Goal: Task Accomplishment & Management: Use online tool/utility

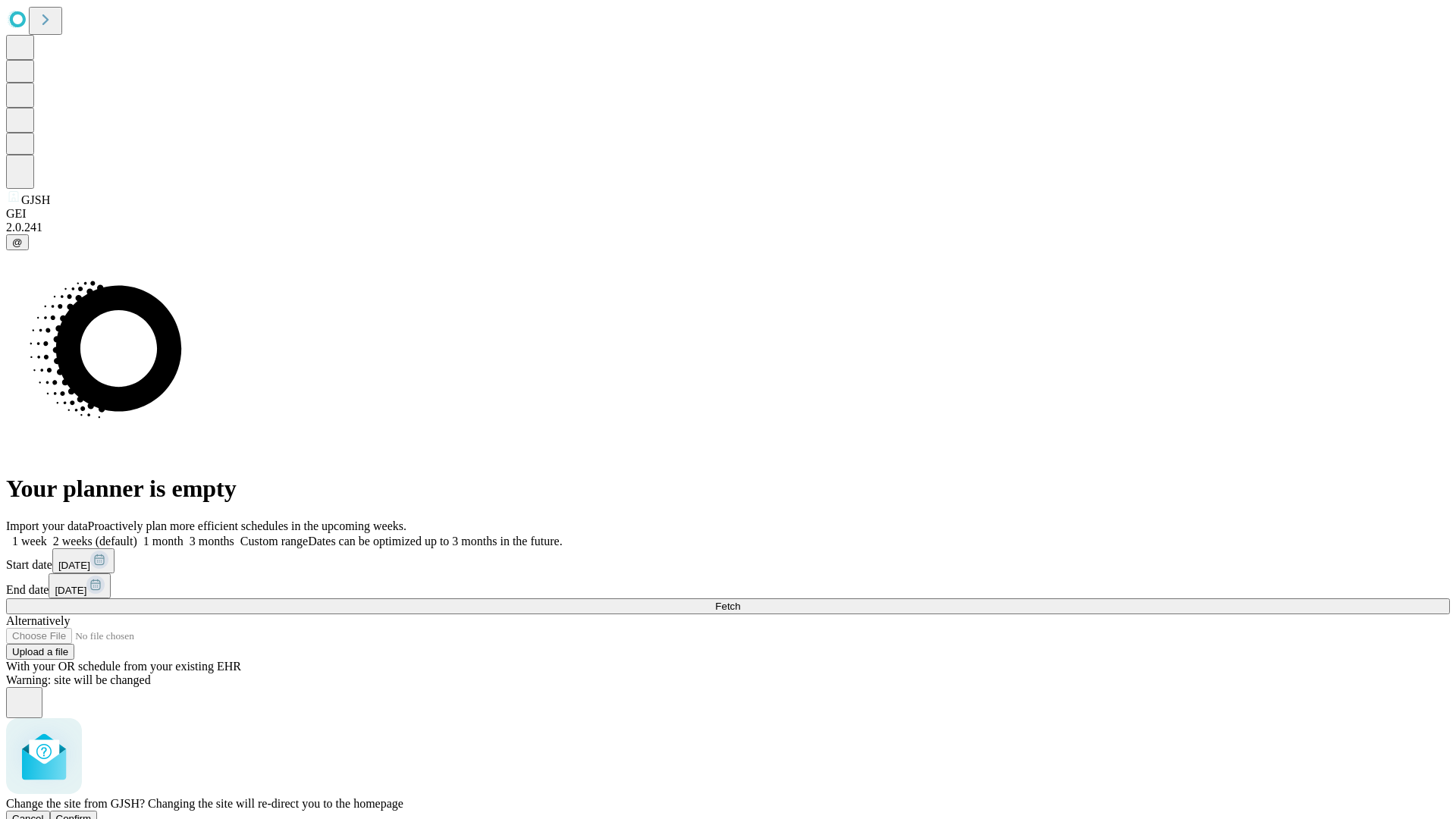
click at [92, 813] on span "Confirm" at bounding box center [74, 819] width 36 height 11
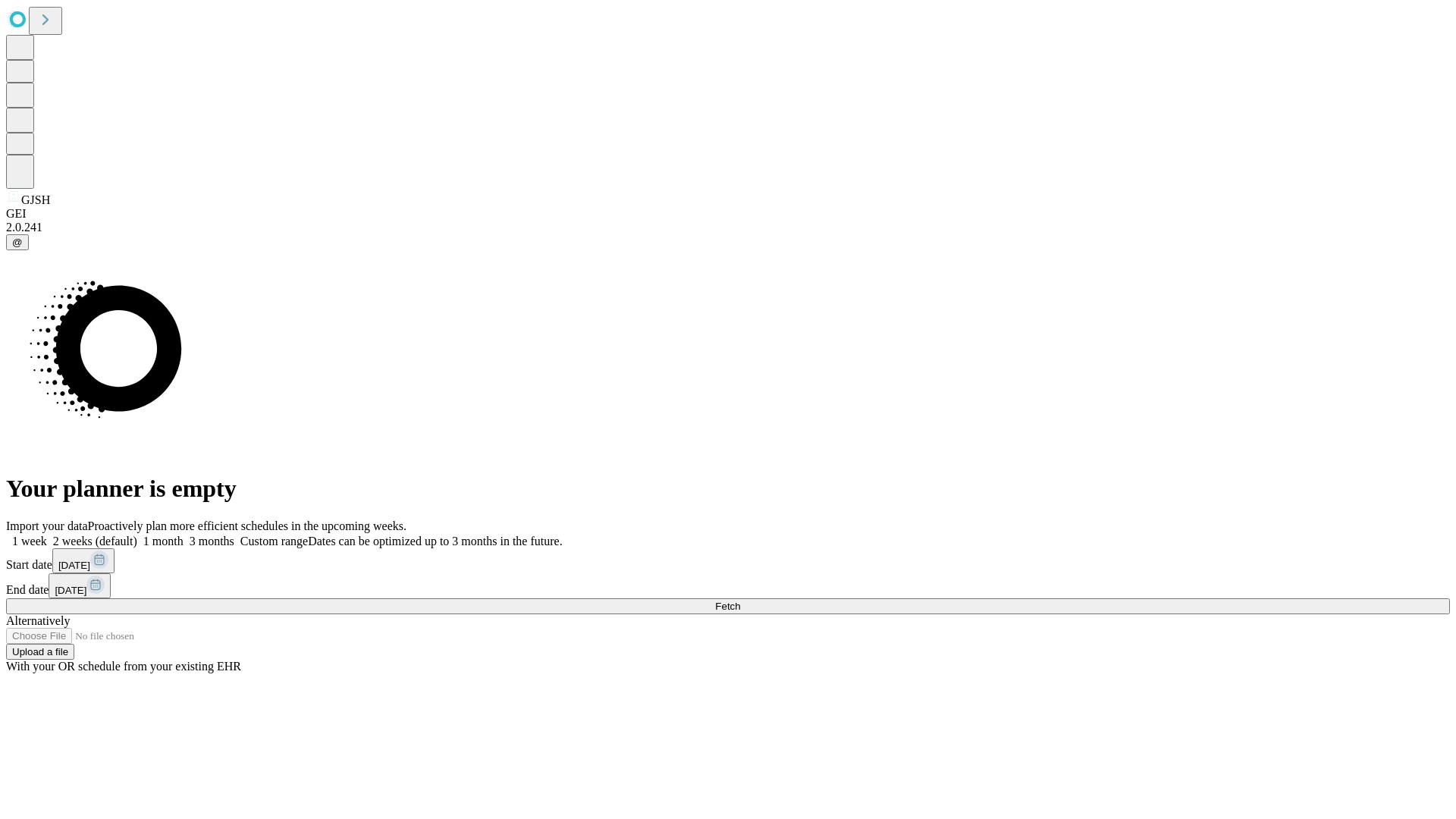
click at [184, 535] on label "1 month" at bounding box center [160, 541] width 46 height 13
click at [740, 601] on span "Fetch" at bounding box center [727, 607] width 25 height 11
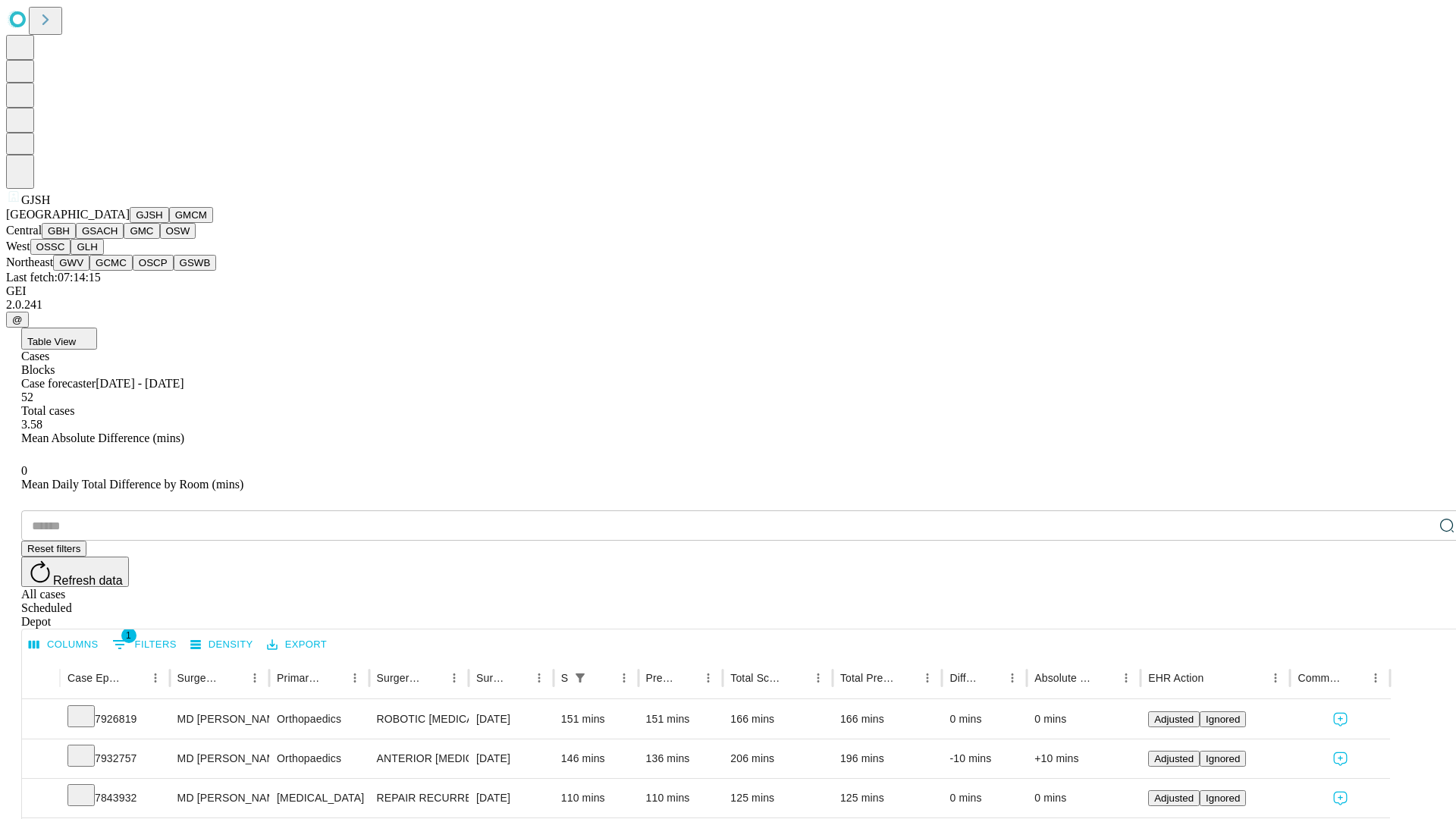
click at [169, 223] on button "GMCM" at bounding box center [191, 215] width 44 height 16
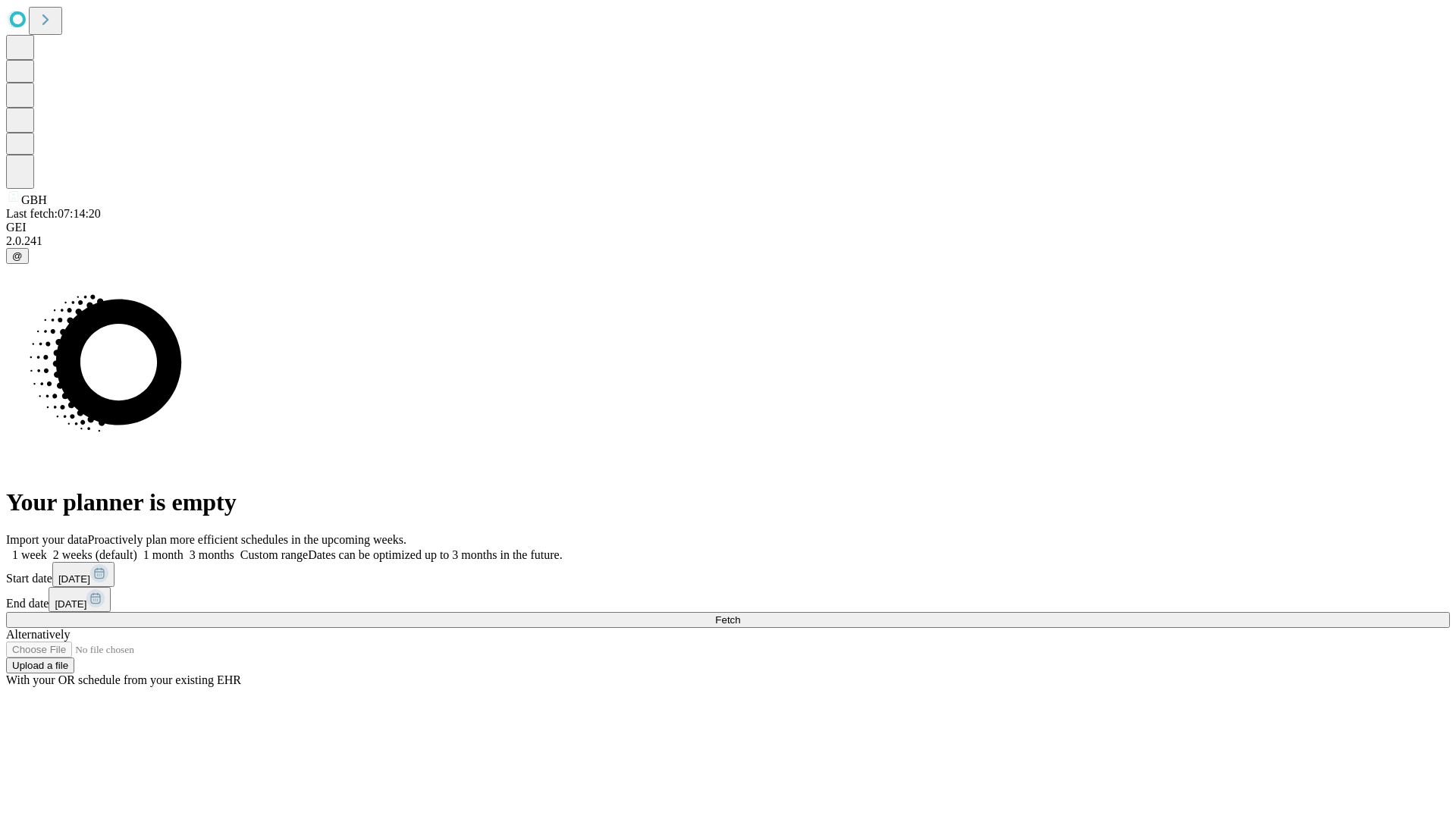
click at [184, 548] on label "1 month" at bounding box center [160, 555] width 46 height 13
click at [740, 615] on span "Fetch" at bounding box center [727, 621] width 25 height 11
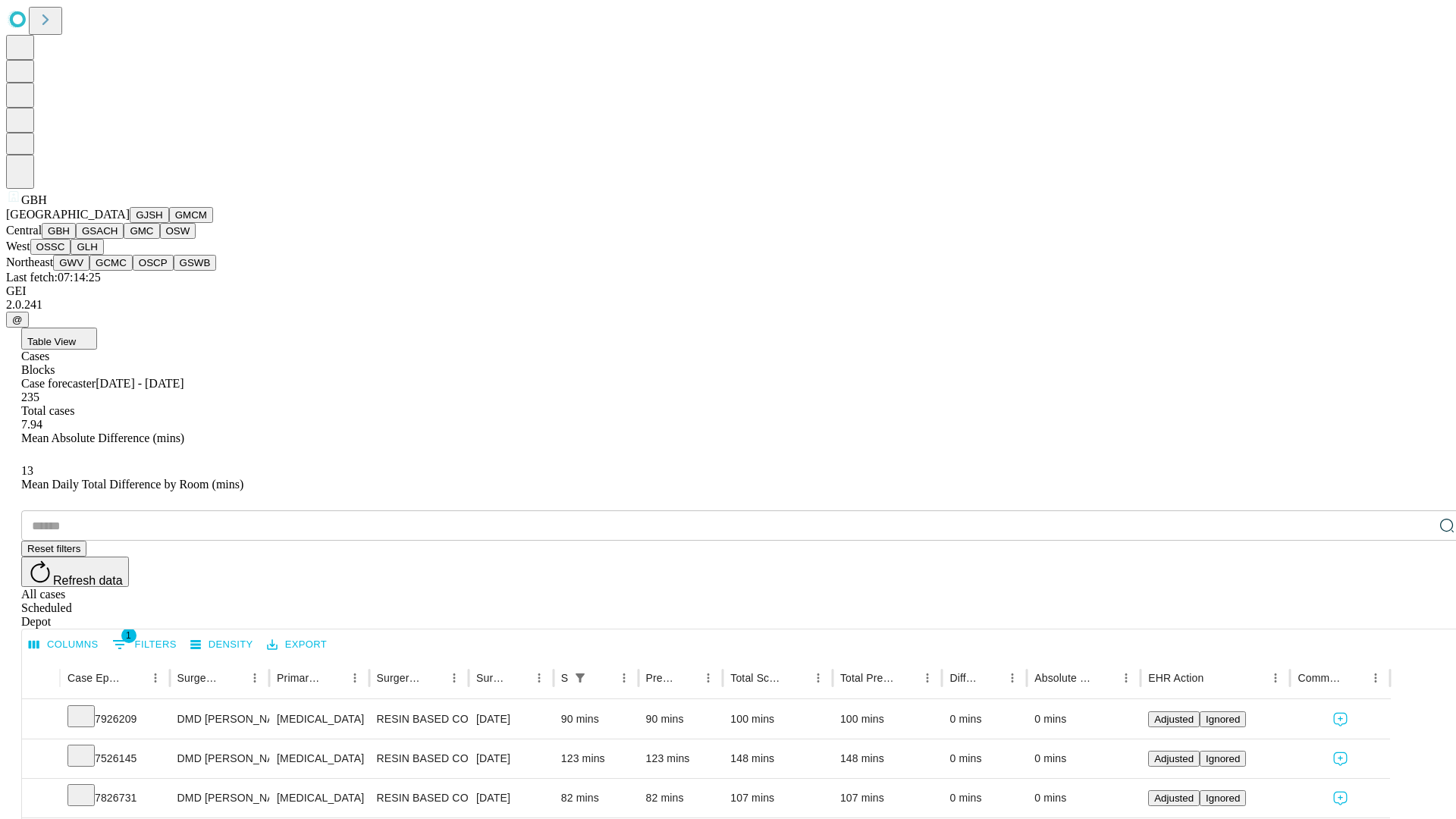
click at [117, 239] on button "GSACH" at bounding box center [100, 231] width 48 height 16
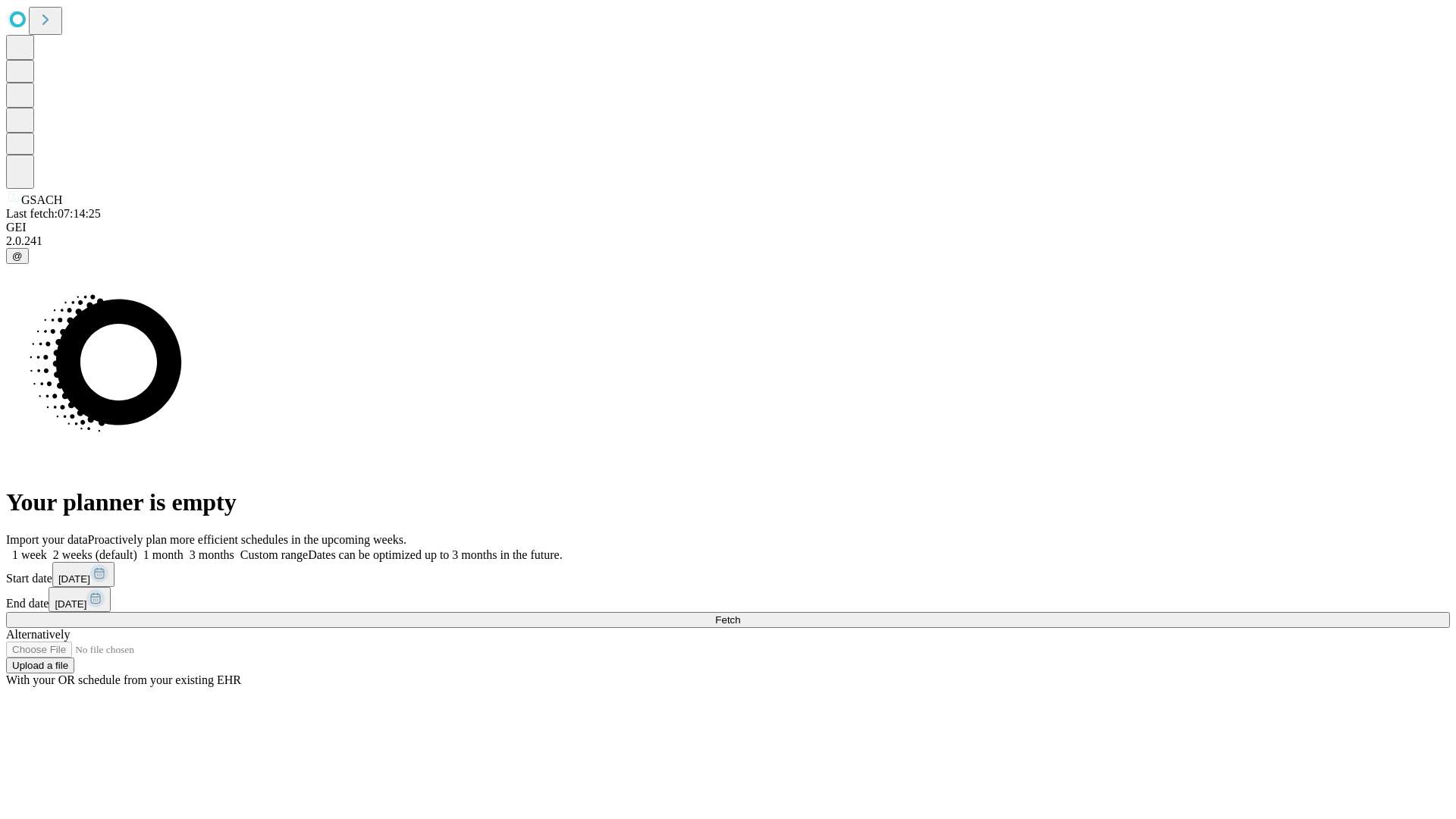
click at [184, 548] on label "1 month" at bounding box center [160, 555] width 46 height 13
click at [740, 615] on span "Fetch" at bounding box center [727, 621] width 25 height 11
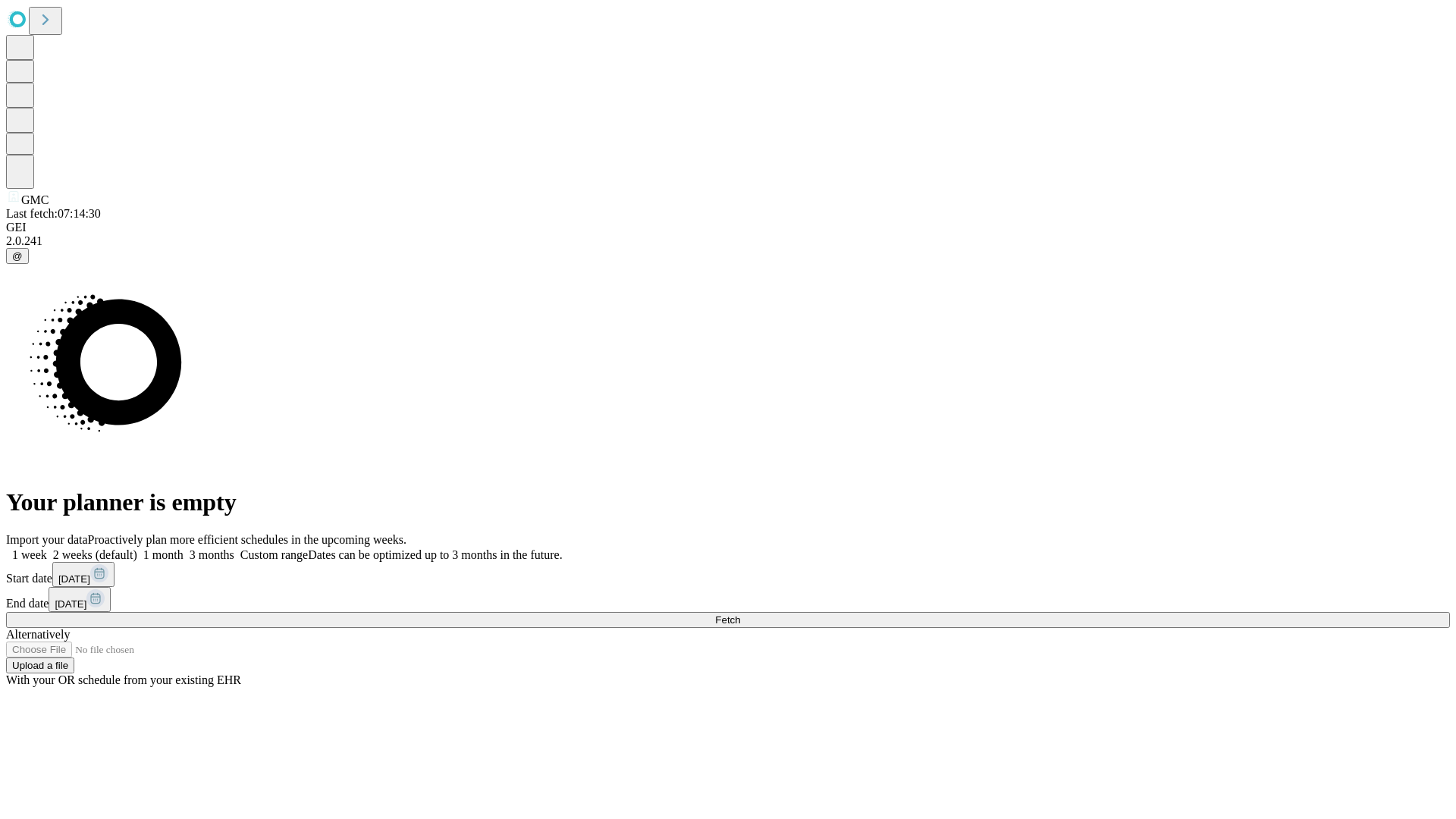
click at [184, 548] on label "1 month" at bounding box center [160, 555] width 46 height 13
click at [740, 615] on span "Fetch" at bounding box center [727, 621] width 25 height 11
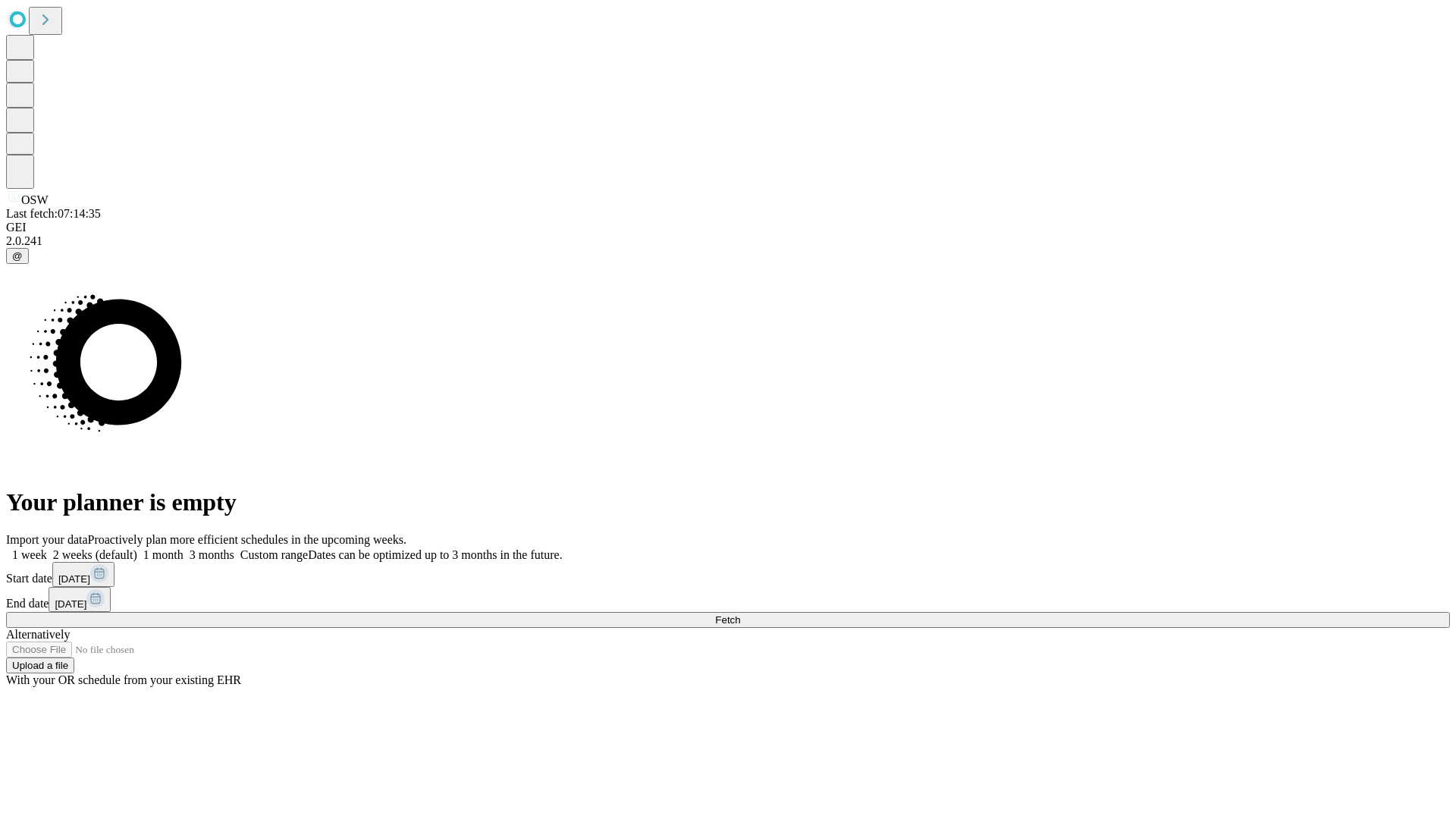
click at [740, 615] on span "Fetch" at bounding box center [727, 621] width 25 height 11
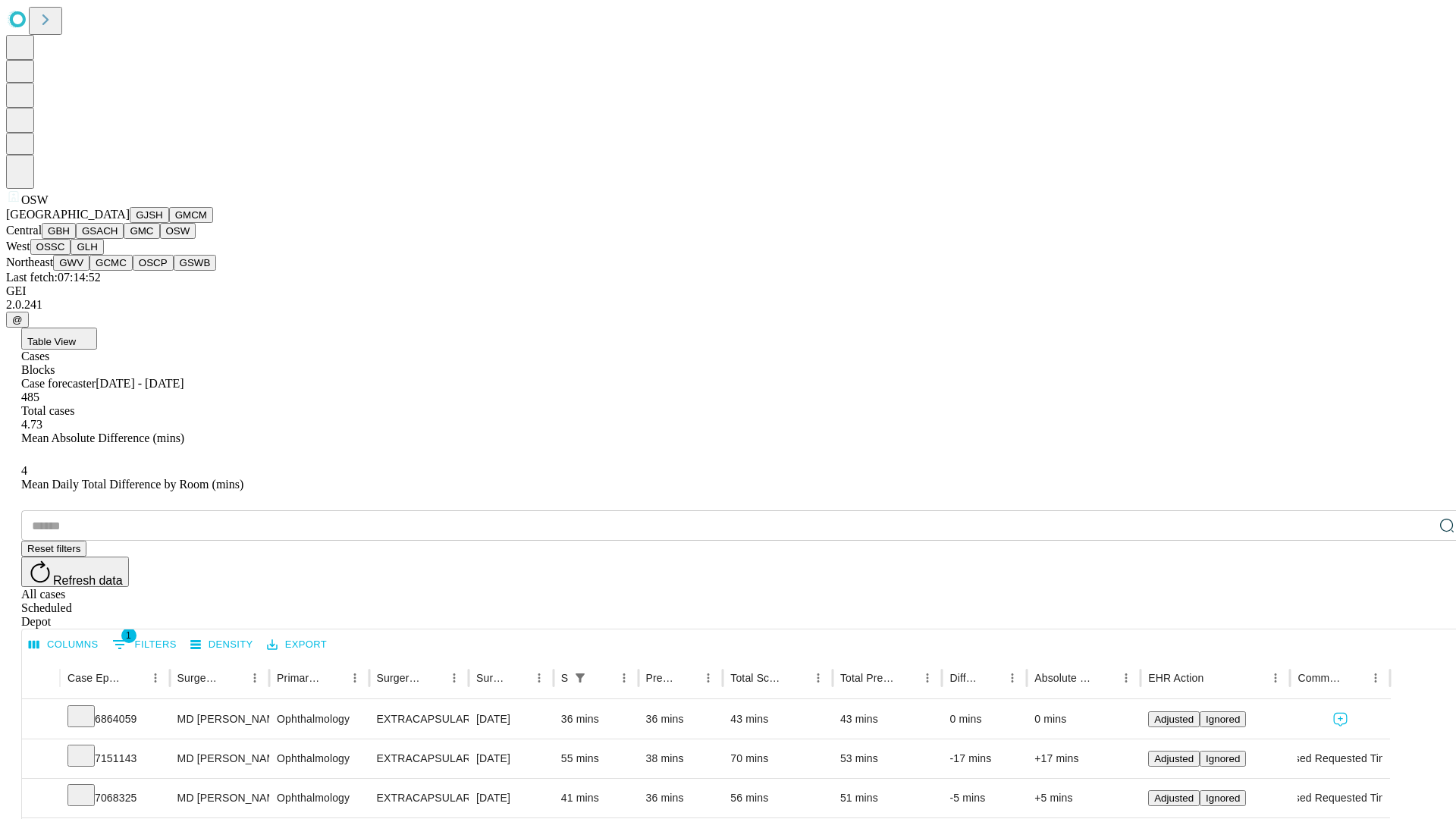
click at [71, 255] on button "OSSC" at bounding box center [50, 247] width 41 height 16
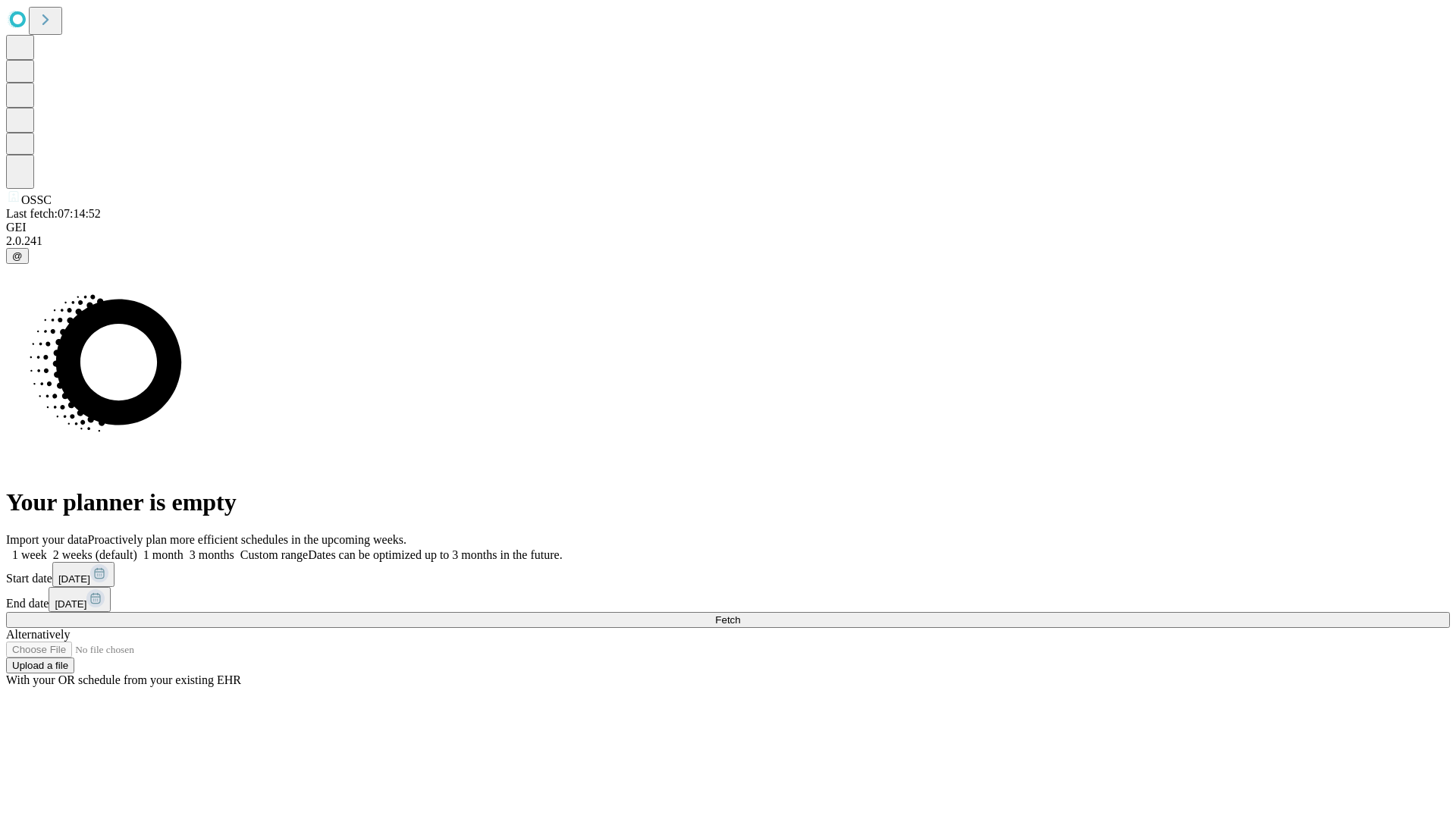
click at [184, 548] on label "1 month" at bounding box center [160, 555] width 46 height 13
click at [740, 615] on span "Fetch" at bounding box center [727, 621] width 25 height 11
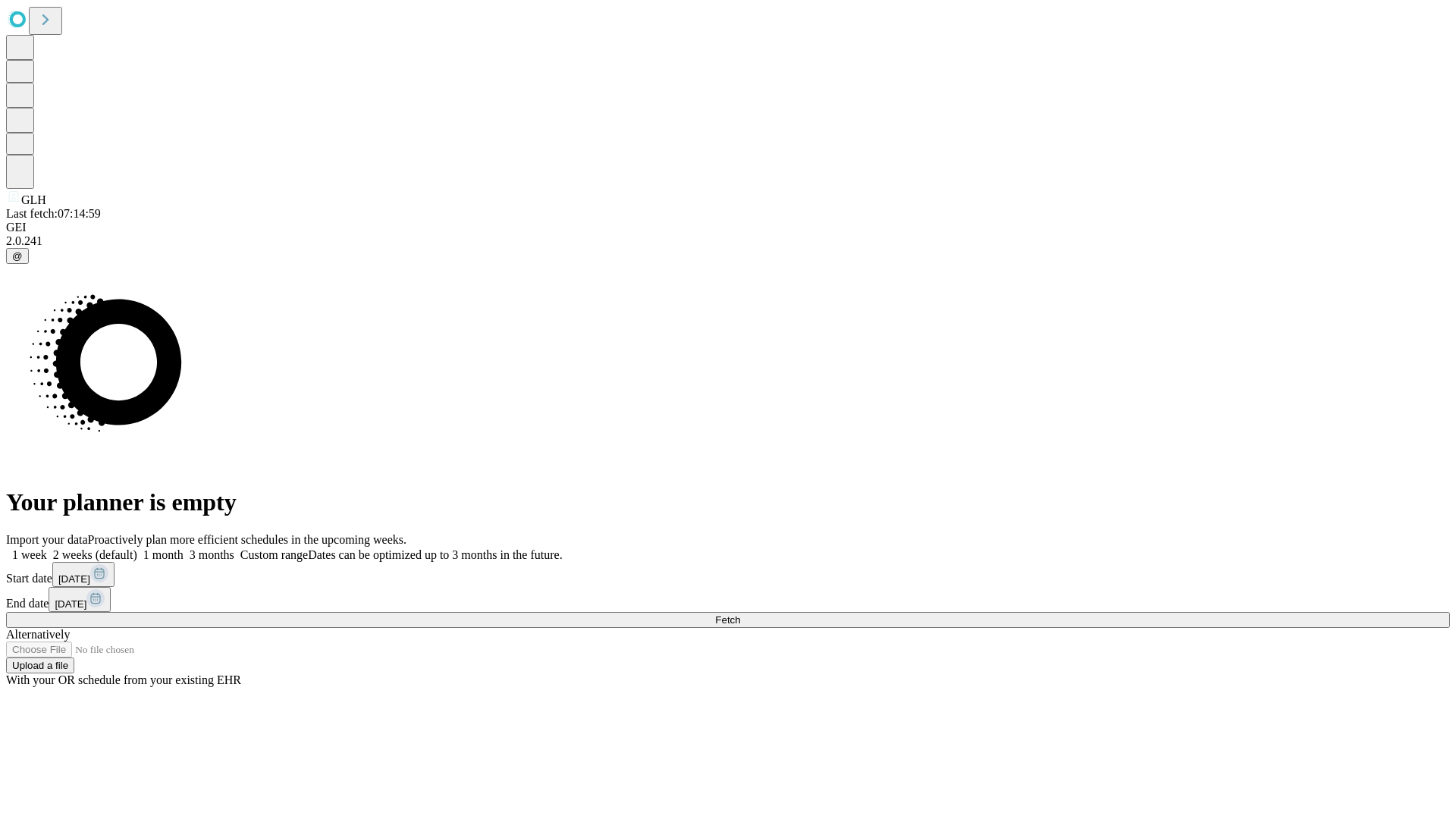
click at [184, 548] on label "1 month" at bounding box center [160, 555] width 46 height 13
click at [740, 615] on span "Fetch" at bounding box center [727, 621] width 25 height 11
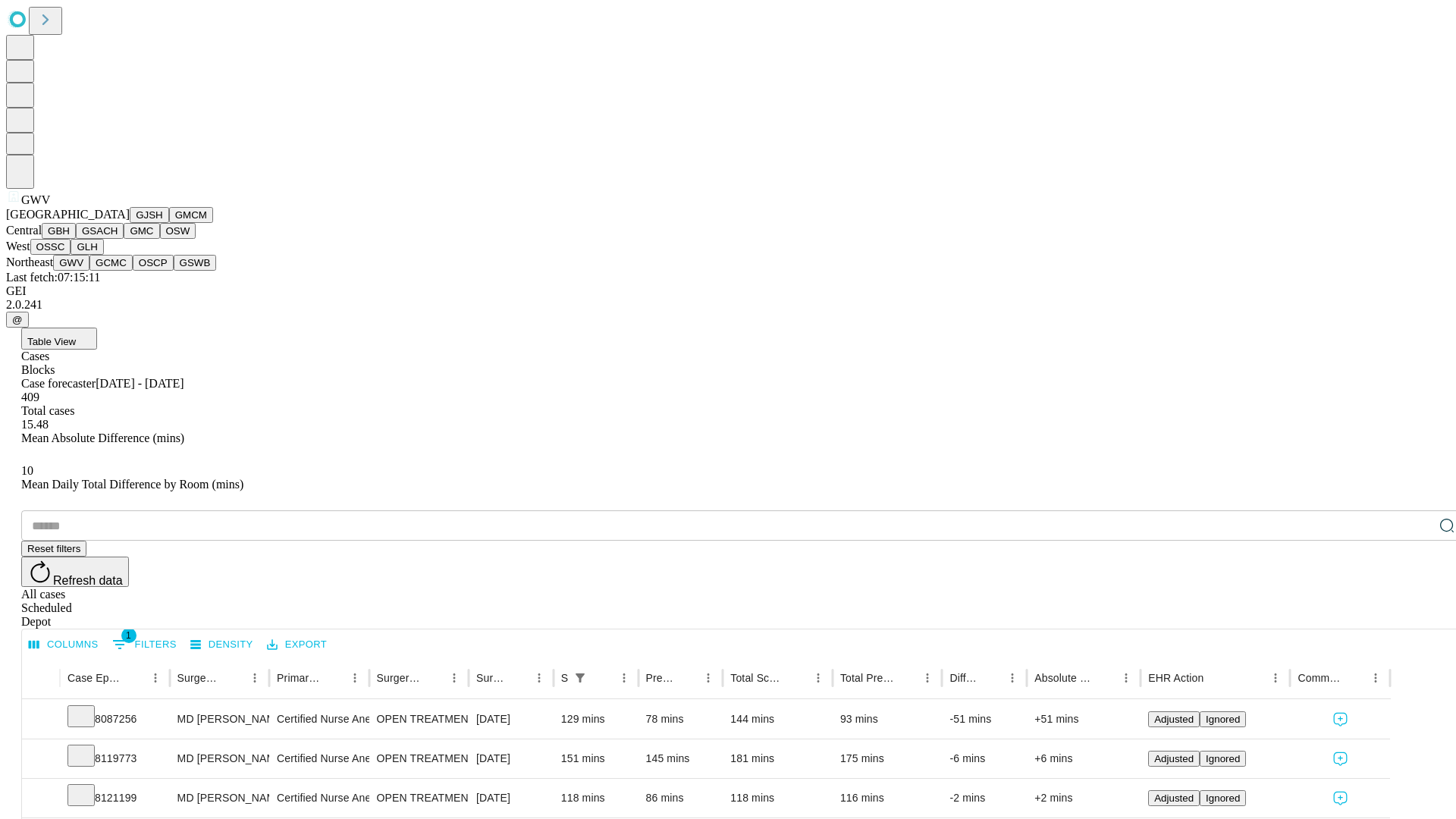
click at [117, 271] on button "GCMC" at bounding box center [111, 263] width 43 height 16
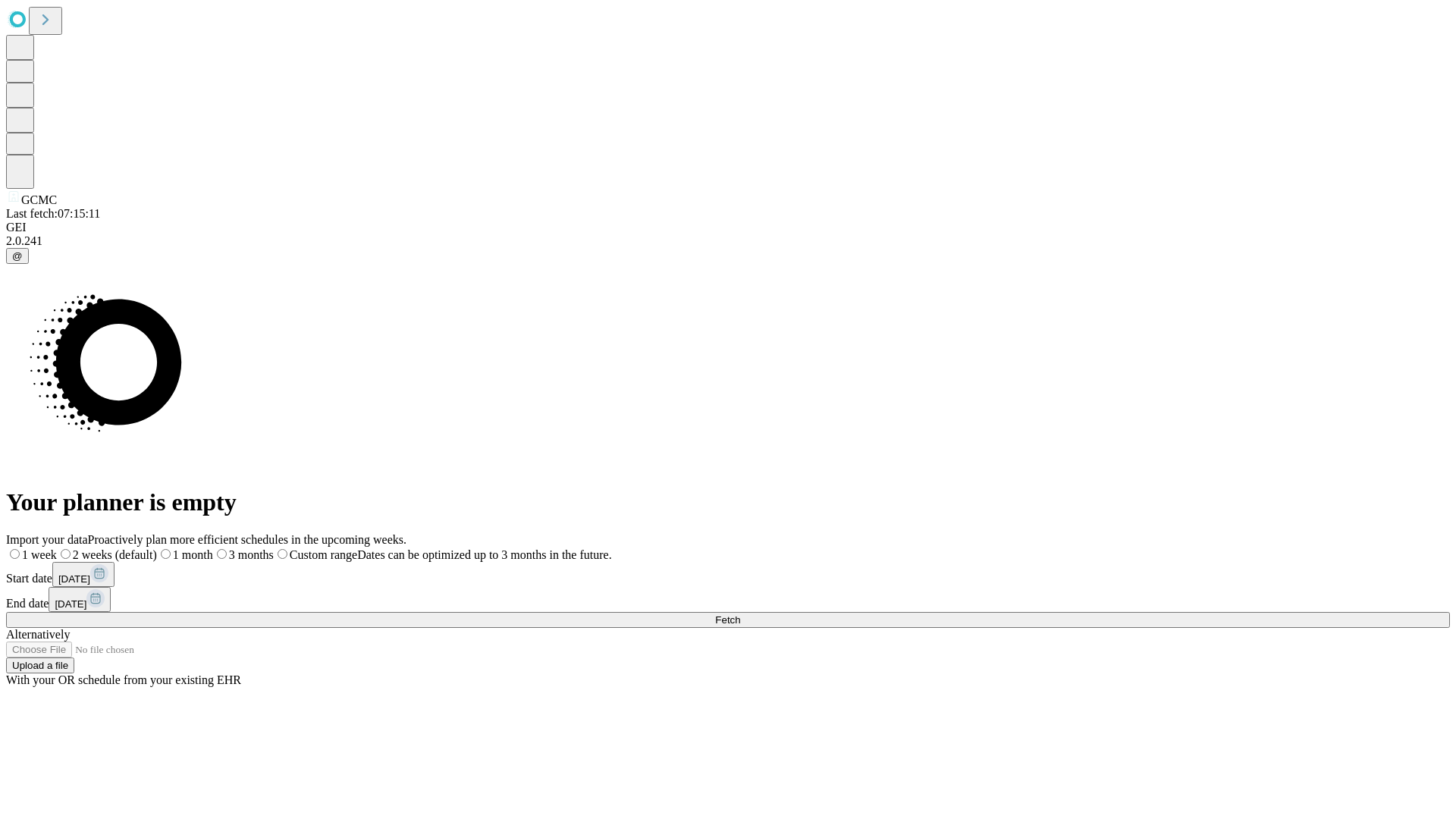
click at [213, 548] on label "1 month" at bounding box center [185, 555] width 56 height 13
click at [740, 615] on span "Fetch" at bounding box center [727, 621] width 25 height 11
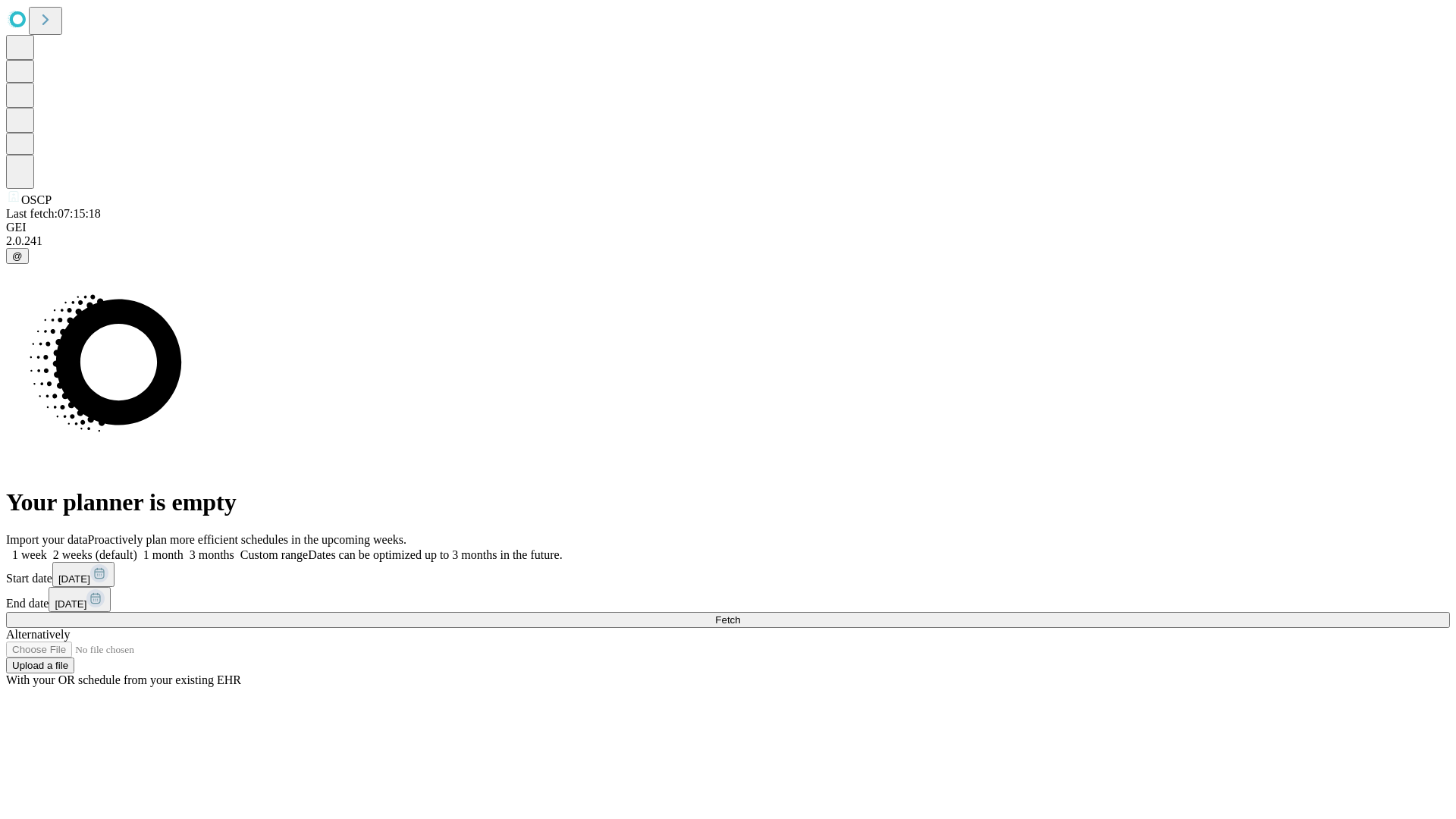
click at [184, 548] on label "1 month" at bounding box center [160, 555] width 46 height 13
click at [740, 615] on span "Fetch" at bounding box center [727, 621] width 25 height 11
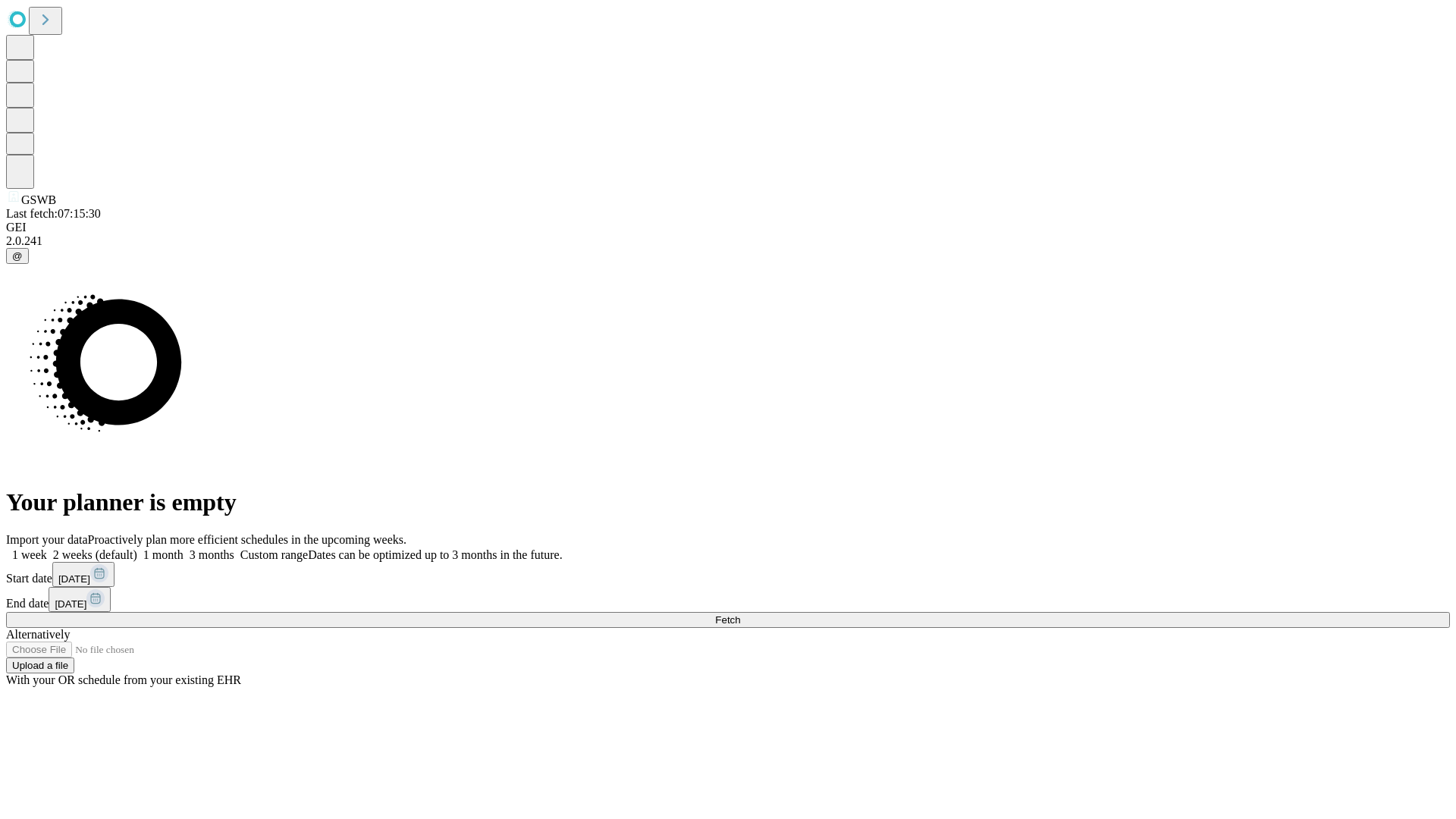
click at [184, 548] on label "1 month" at bounding box center [160, 555] width 46 height 13
click at [740, 615] on span "Fetch" at bounding box center [727, 621] width 25 height 11
